Goal: Transaction & Acquisition: Purchase product/service

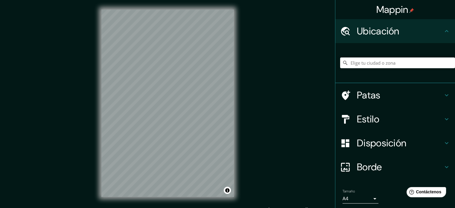
drag, startPoint x: 426, startPoint y: 0, endPoint x: 282, endPoint y: 171, distance: 223.6
click at [282, 171] on div "Mappin Ubicación Patas Estilo Disposición Borde Elige un borde. Consejo : puede…" at bounding box center [227, 108] width 455 height 216
click at [374, 60] on input "Elige tu ciudad o zona" at bounding box center [397, 62] width 115 height 11
type input "Santa Cruz de Mompox, Bolívar, Colombia"
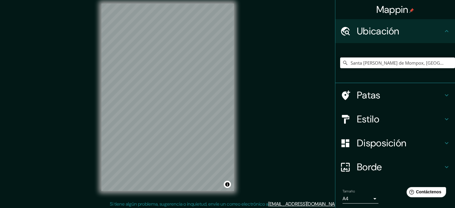
scroll to position [8, 0]
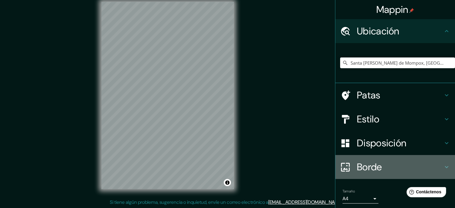
click at [357, 166] on font "Borde" at bounding box center [369, 167] width 25 height 13
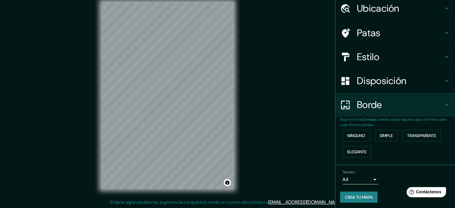
scroll to position [24, 0]
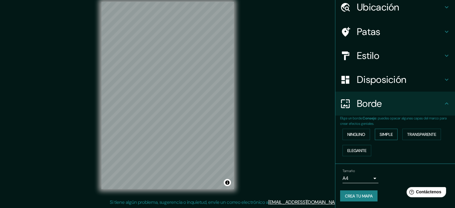
click at [389, 133] on font "Simple" at bounding box center [386, 134] width 13 height 5
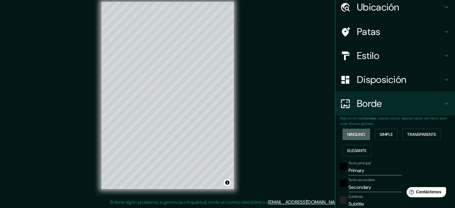
click at [359, 132] on font "Ninguno" at bounding box center [356, 134] width 18 height 5
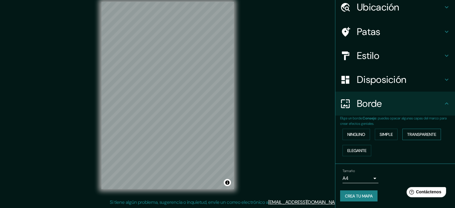
click at [407, 133] on font "Transparente" at bounding box center [421, 134] width 29 height 5
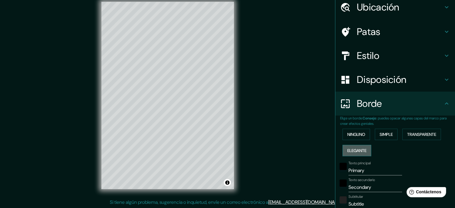
click at [348, 147] on font "Elegante" at bounding box center [356, 151] width 19 height 8
click at [352, 136] on font "Ninguno" at bounding box center [356, 134] width 18 height 5
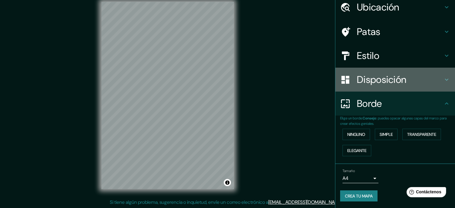
click at [385, 82] on font "Disposición" at bounding box center [381, 79] width 49 height 13
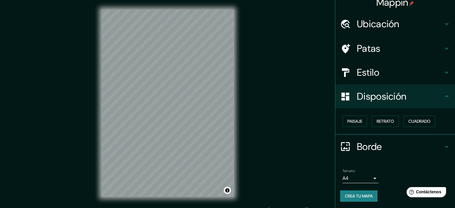
scroll to position [0, 0]
drag, startPoint x: 204, startPoint y: 104, endPoint x: 188, endPoint y: 44, distance: 61.3
click at [188, 44] on div at bounding box center [187, 44] width 5 height 5
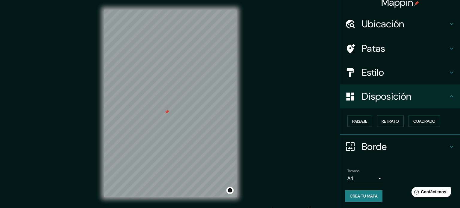
click at [367, 175] on body "Mappin Ubicación Santa Cruz de Mompox, Bolívar, Colombia Santa Cruz de Mompox B…" at bounding box center [230, 104] width 460 height 208
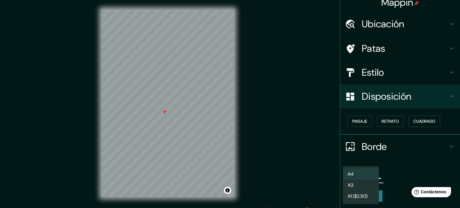
click at [356, 187] on li "A3" at bounding box center [361, 185] width 36 height 11
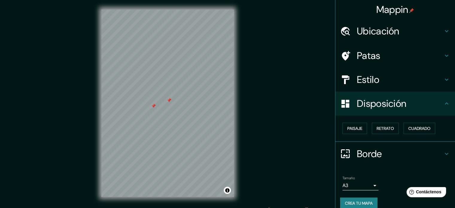
scroll to position [0, 0]
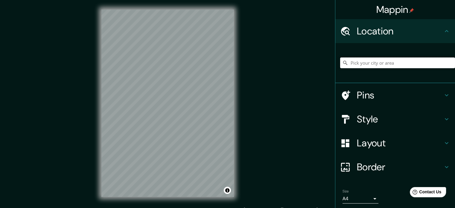
click at [384, 66] on input "Pick your city or area" at bounding box center [397, 62] width 115 height 11
type input ","
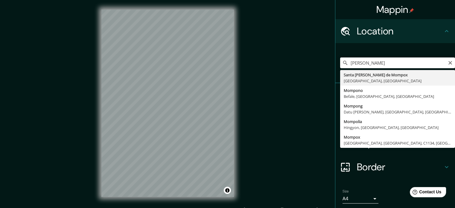
type input "Santa Cruz de Mompox, Bolívar, Colombia"
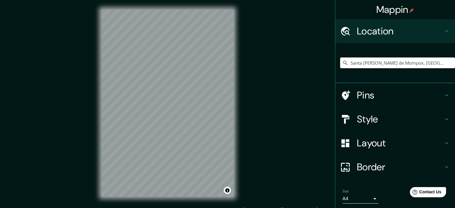
scroll to position [8, 0]
